Goal: Task Accomplishment & Management: Use online tool/utility

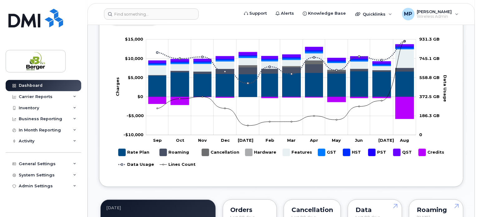
scroll to position [344, 0]
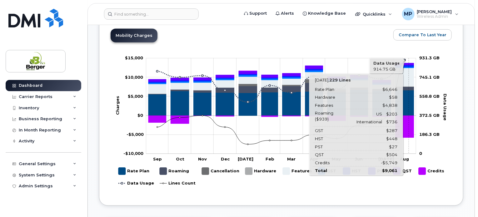
click at [409, 100] on icon "Rate Plan" at bounding box center [405, 102] width 18 height 25
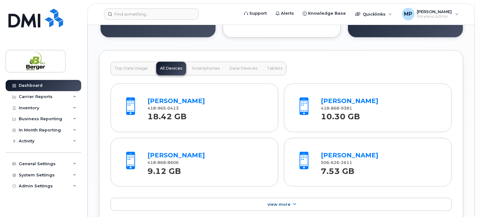
scroll to position [688, 0]
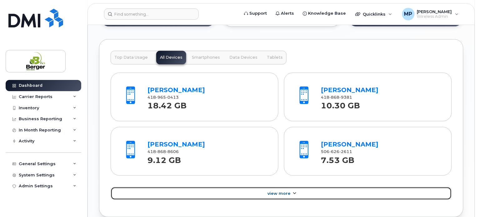
click at [298, 188] on link "View More" at bounding box center [281, 193] width 341 height 13
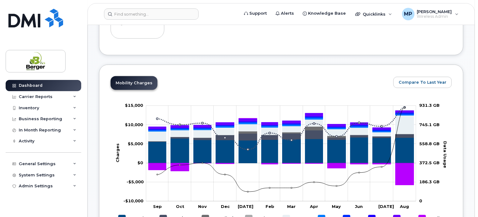
scroll to position [344, 0]
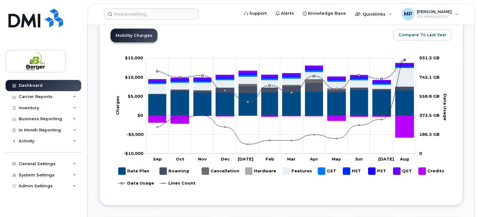
click at [287, 165] on rect "Legend" at bounding box center [297, 171] width 29 height 12
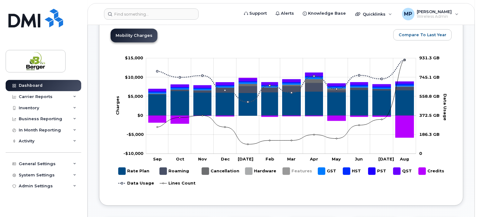
click at [287, 165] on rect "Legend" at bounding box center [297, 171] width 29 height 12
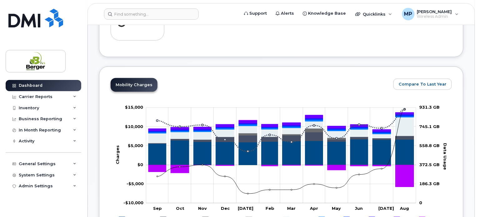
scroll to position [219, 0]
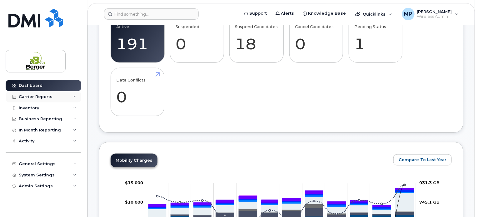
click at [34, 100] on div "Carrier Reports" at bounding box center [44, 96] width 76 height 11
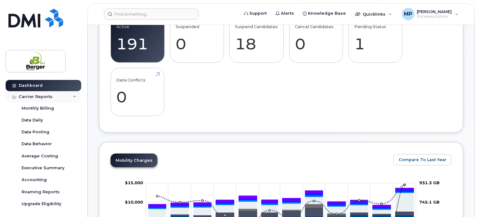
scroll to position [31, 0]
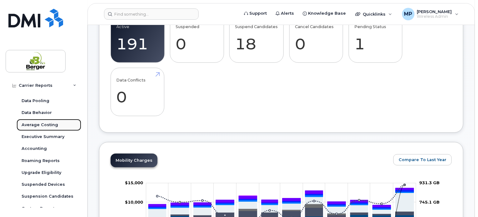
click at [53, 124] on div "Average Costing" at bounding box center [40, 125] width 37 height 6
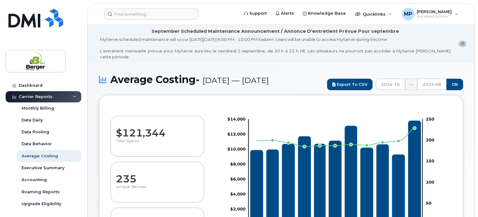
select select "100"
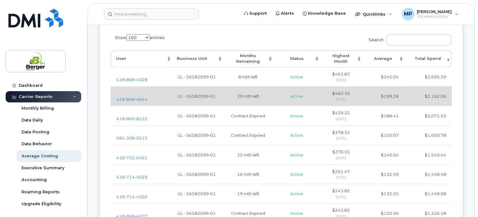
scroll to position [313, 0]
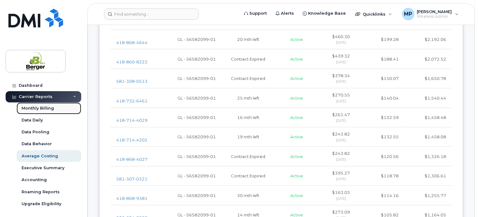
click at [52, 110] on div "Monthly Billing" at bounding box center [38, 109] width 33 height 6
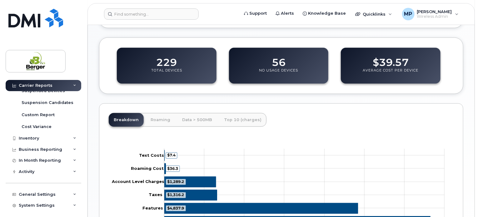
scroll to position [139, 0]
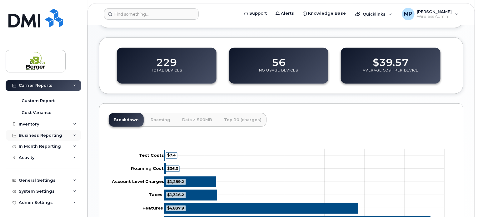
click at [39, 137] on div "Business Reporting" at bounding box center [40, 135] width 43 height 5
click at [39, 145] on div "In Month Reporting" at bounding box center [40, 146] width 42 height 5
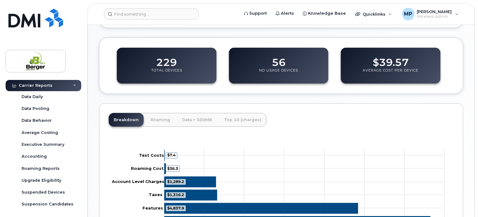
scroll to position [0, 0]
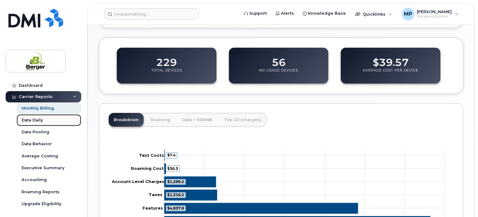
click at [33, 119] on div "Data Daily" at bounding box center [32, 121] width 21 height 6
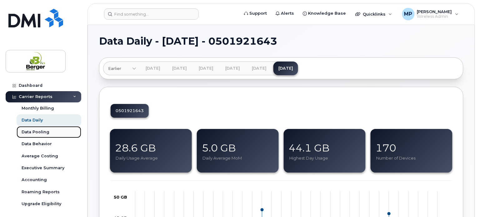
click at [39, 135] on div "Data Pooling" at bounding box center [36, 132] width 28 height 6
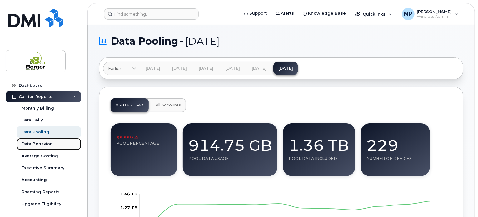
click at [42, 143] on div "Data Behavior" at bounding box center [37, 144] width 30 height 6
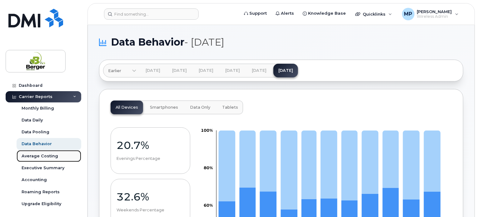
click at [43, 156] on div "Average Costing" at bounding box center [40, 156] width 37 height 6
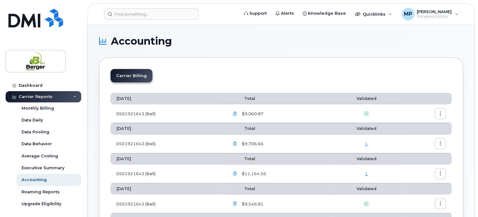
click at [442, 112] on icon "button" at bounding box center [441, 114] width 4 height 4
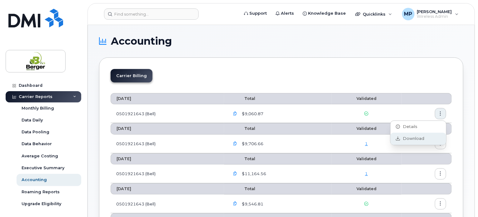
click at [420, 137] on span "Download" at bounding box center [412, 139] width 24 height 6
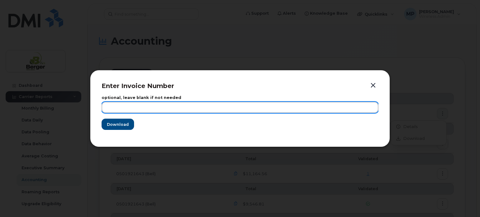
click at [138, 108] on input "text" at bounding box center [240, 107] width 277 height 11
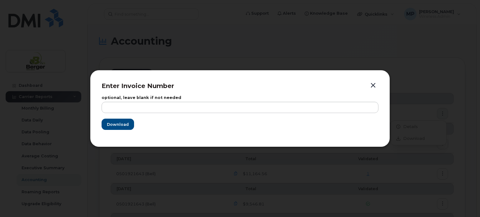
click at [210, 96] on div "optional, leave blank if not needed Download" at bounding box center [240, 112] width 277 height 45
click at [129, 121] on button "Download" at bounding box center [118, 124] width 32 height 11
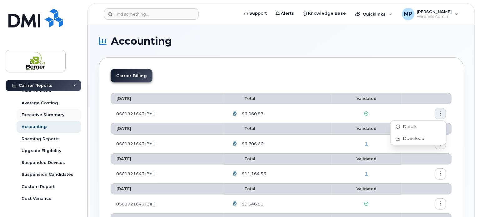
scroll to position [63, 0]
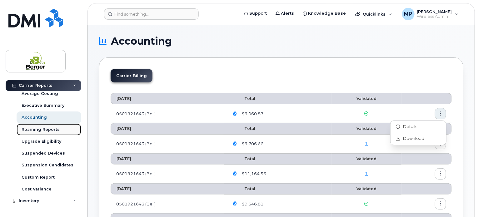
click at [38, 132] on div "Roaming Reports" at bounding box center [41, 130] width 38 height 6
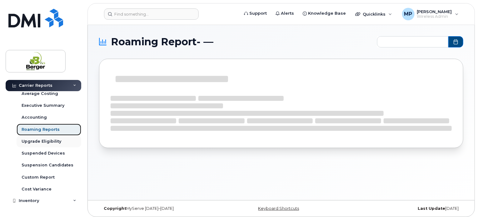
type input "2024-10 - 2025-08"
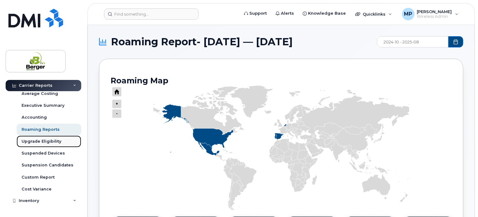
click at [40, 141] on div "Upgrade Eligibility" at bounding box center [42, 142] width 40 height 6
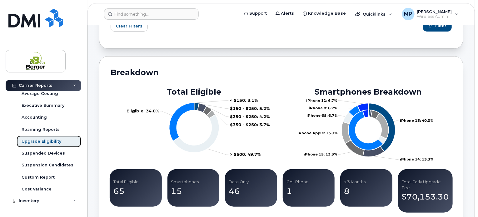
scroll to position [94, 0]
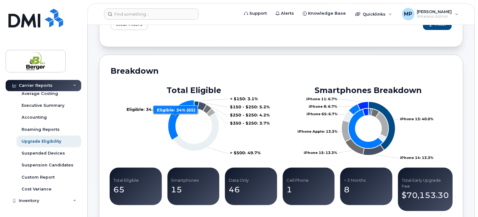
click at [175, 117] on icon "Eligible: 34%" at bounding box center [181, 120] width 26 height 40
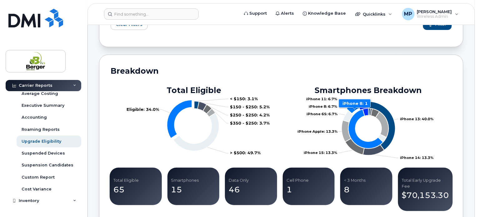
click at [352, 108] on icon "iPhone 8: 6.7%" at bounding box center [353, 108] width 13 height 12
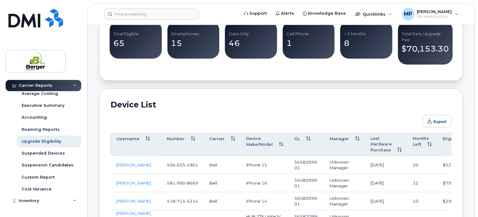
scroll to position [250, 0]
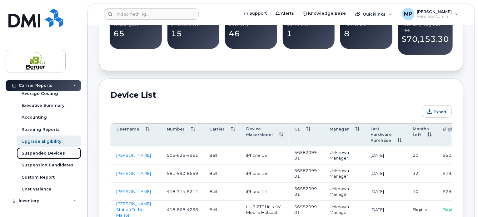
click at [48, 150] on link "Suspended Devices" at bounding box center [49, 154] width 65 height 12
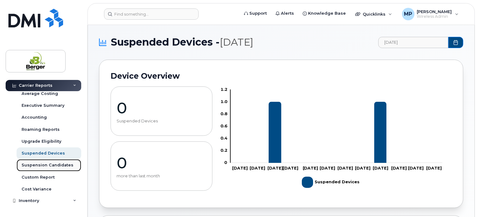
click at [50, 166] on div "Suspension Candidates" at bounding box center [48, 166] width 52 height 6
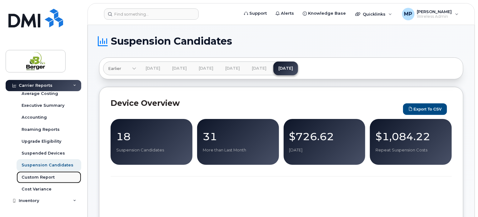
click at [49, 178] on div "Custom Report" at bounding box center [38, 178] width 33 height 6
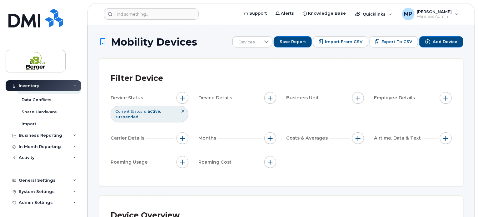
click at [184, 112] on icon at bounding box center [183, 111] width 4 height 4
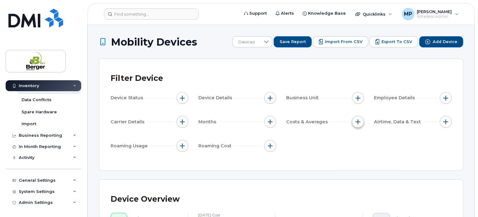
click at [359, 123] on span "button" at bounding box center [358, 121] width 5 height 5
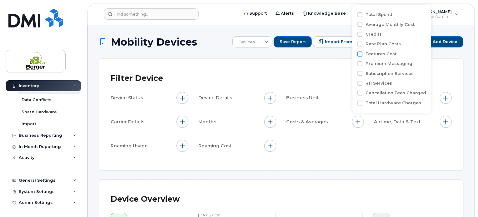
click at [359, 54] on input "Features Cost" at bounding box center [360, 54] width 5 height 5
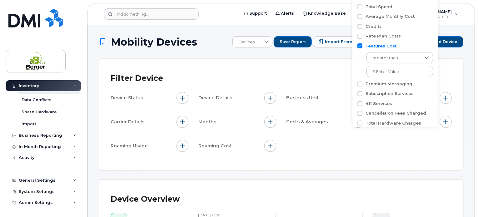
click at [359, 46] on input "Features Cost" at bounding box center [360, 45] width 5 height 5
checkbox input "false"
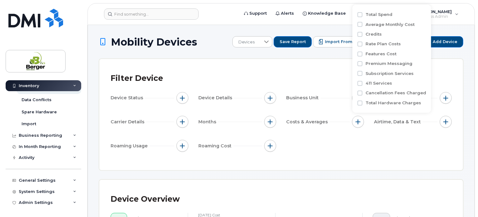
click at [318, 142] on div "Device Status Device Details Business Unit Employee Details Carrier Details Mon…" at bounding box center [281, 123] width 341 height 62
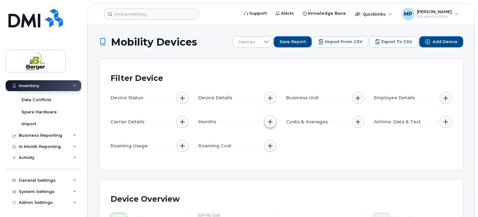
click at [269, 119] on span "button" at bounding box center [270, 121] width 5 height 5
click at [177, 122] on button "button" at bounding box center [183, 122] width 12 height 12
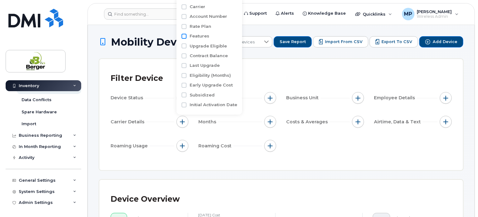
click at [183, 34] on input "Features" at bounding box center [184, 36] width 5 height 5
checkbox input "true"
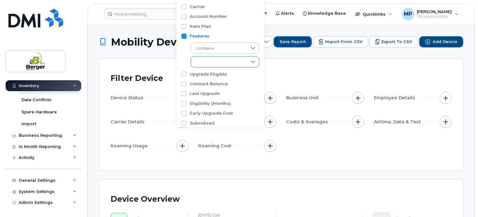
click at [214, 61] on div "empty" at bounding box center [219, 62] width 56 height 11
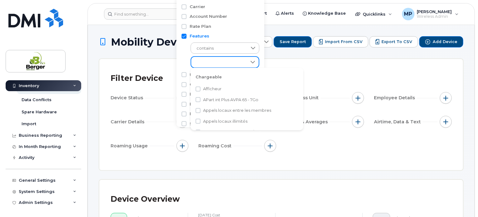
scroll to position [148, 0]
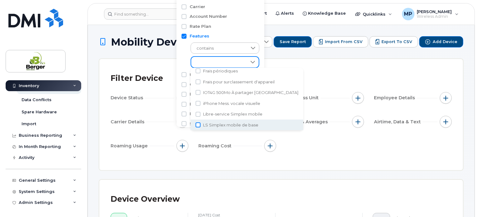
click at [197, 125] on input "LS Simplex mobile de base" at bounding box center [198, 125] width 5 height 5
checkbox input "true"
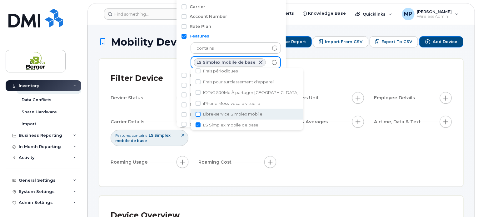
click at [197, 113] on input "Libre-service Simplex mobile" at bounding box center [198, 114] width 5 height 5
checkbox input "true"
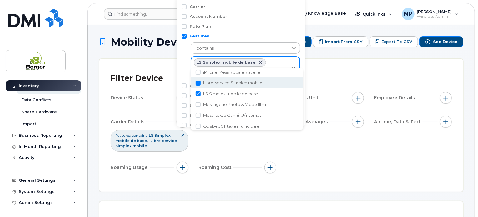
scroll to position [178, 0]
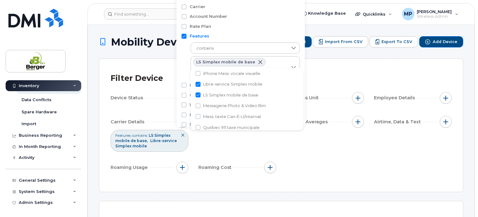
drag, startPoint x: 299, startPoint y: 86, endPoint x: 294, endPoint y: 84, distance: 5.6
click at [298, 86] on div "Upgrade Eligible" at bounding box center [241, 86] width 118 height 6
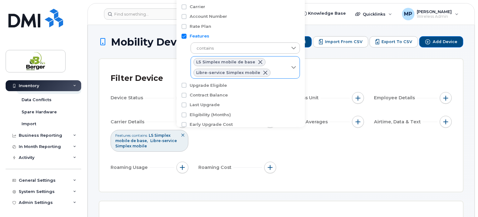
click at [281, 70] on div "LS Simplex mobile de base Libre-service Simplex mobile" at bounding box center [239, 68] width 97 height 22
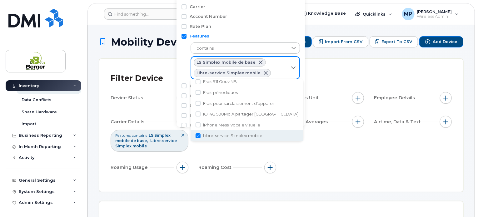
scroll to position [202, 0]
click at [259, 136] on span "Serv. Simplex mobile complet" at bounding box center [234, 136] width 62 height 6
checkbox input "true"
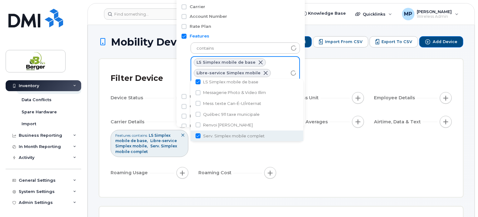
click at [359, 159] on div "Device Status Device Details Business Unit Employee Details Carrier Details Fea…" at bounding box center [281, 136] width 341 height 89
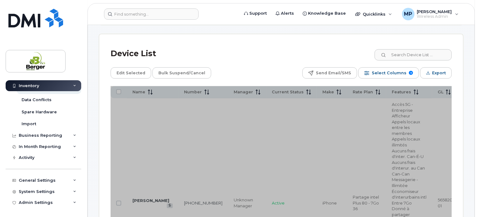
scroll to position [344, 0]
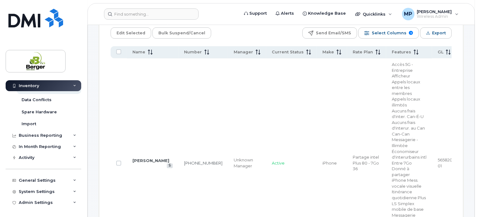
scroll to position [375, 0]
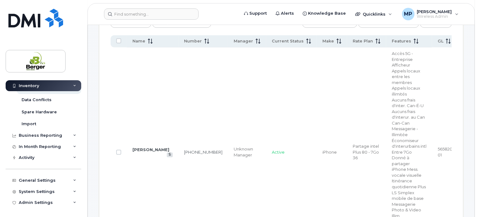
click at [278, 81] on td "Active" at bounding box center [291, 153] width 51 height 210
click at [401, 77] on div "Appels locaux entre les membres" at bounding box center [409, 77] width 35 height 18
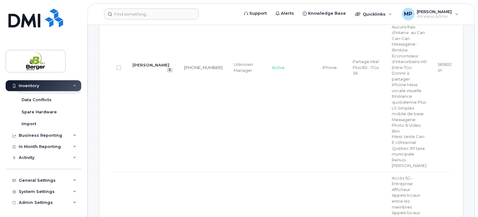
scroll to position [469, 0]
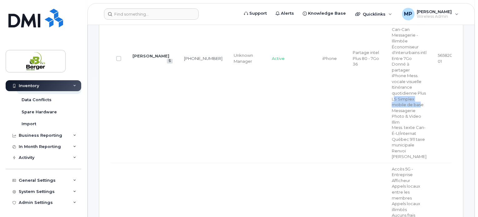
drag, startPoint x: 382, startPoint y: 117, endPoint x: 409, endPoint y: 125, distance: 28.8
click at [409, 125] on td "Accès 5G - Entreprise Afficheur Appels locaux entre les membres Appels locaux i…" at bounding box center [409, 59] width 46 height 210
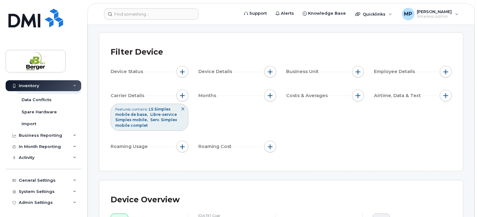
scroll to position [0, 0]
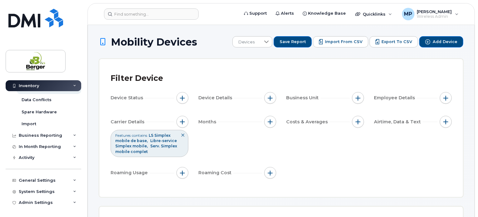
click at [174, 138] on div "Features contains LS Simplex mobile de base Libre-service Simplex mobile Serv. …" at bounding box center [150, 143] width 78 height 27
click at [182, 137] on icon at bounding box center [183, 135] width 4 height 4
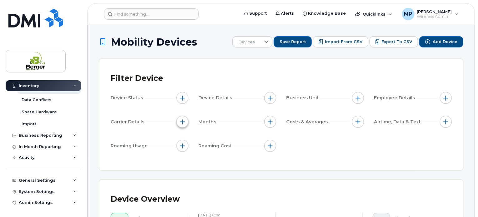
click at [186, 125] on button "button" at bounding box center [183, 122] width 12 height 12
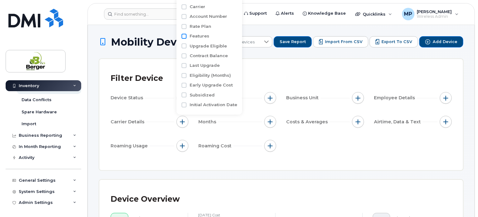
click at [186, 36] on input "Features" at bounding box center [184, 36] width 5 height 5
checkbox input "true"
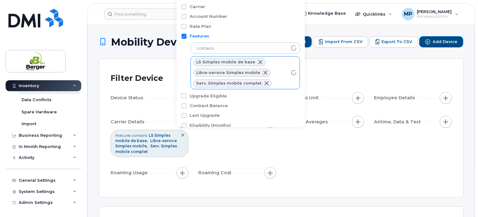
click at [263, 70] on span at bounding box center [265, 72] width 5 height 5
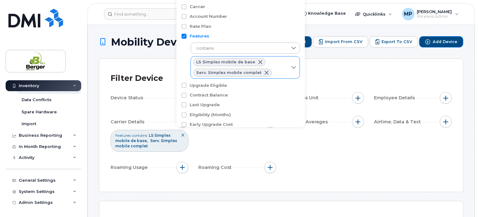
click at [258, 60] on span at bounding box center [260, 62] width 5 height 5
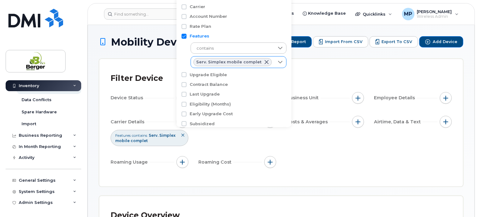
click at [321, 150] on div "Device Status Device Details Business Unit Employee Details Carrier Details Fea…" at bounding box center [281, 131] width 341 height 78
click at [328, 145] on div "Device Status Device Details Business Unit Employee Details Carrier Details Fea…" at bounding box center [281, 131] width 341 height 78
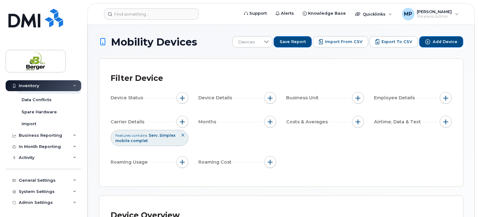
click at [185, 133] on button at bounding box center [183, 135] width 11 height 10
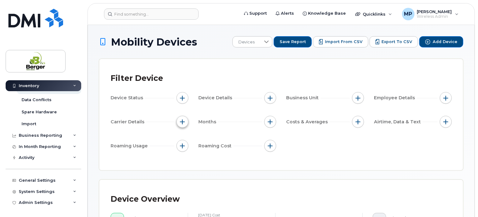
click at [181, 125] on button "button" at bounding box center [183, 122] width 12 height 12
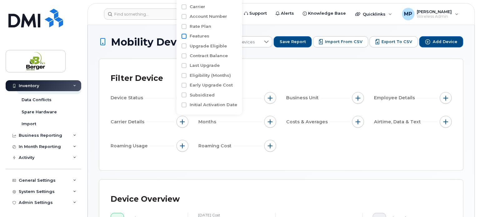
click at [184, 35] on input "Features" at bounding box center [184, 36] width 5 height 5
checkbox input "true"
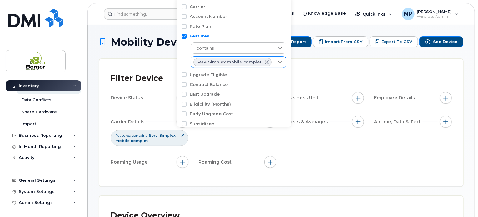
click at [278, 63] on icon at bounding box center [280, 62] width 5 height 5
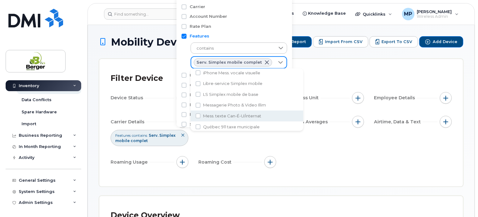
scroll to position [168, 0]
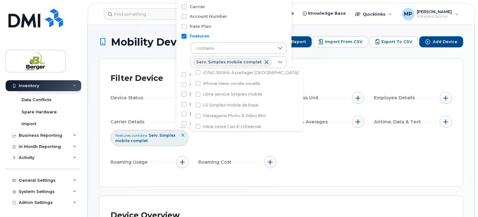
click at [252, 93] on span "Libre-service Simplex mobile" at bounding box center [232, 94] width 59 height 6
checkbox input "true"
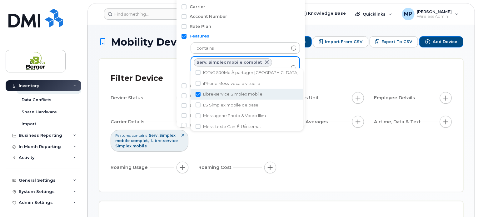
scroll to position [167, 0]
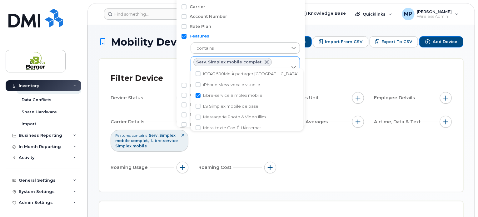
click at [264, 61] on span at bounding box center [266, 62] width 5 height 5
checkbox input "false"
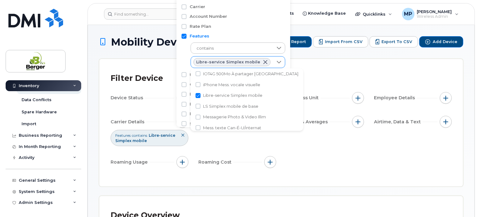
click at [327, 67] on div "Filter Device Device Status Device Details Business Unit Employee Details Carri…" at bounding box center [281, 123] width 364 height 128
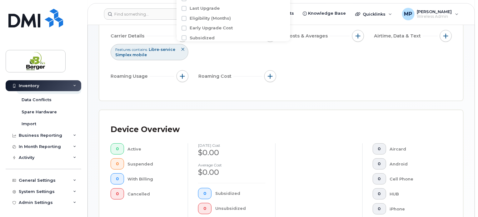
click at [315, 146] on div at bounding box center [318, 189] width 87 height 93
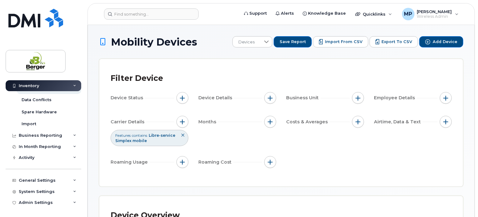
click at [184, 133] on icon at bounding box center [183, 135] width 4 height 4
